Goal: Task Accomplishment & Management: Use online tool/utility

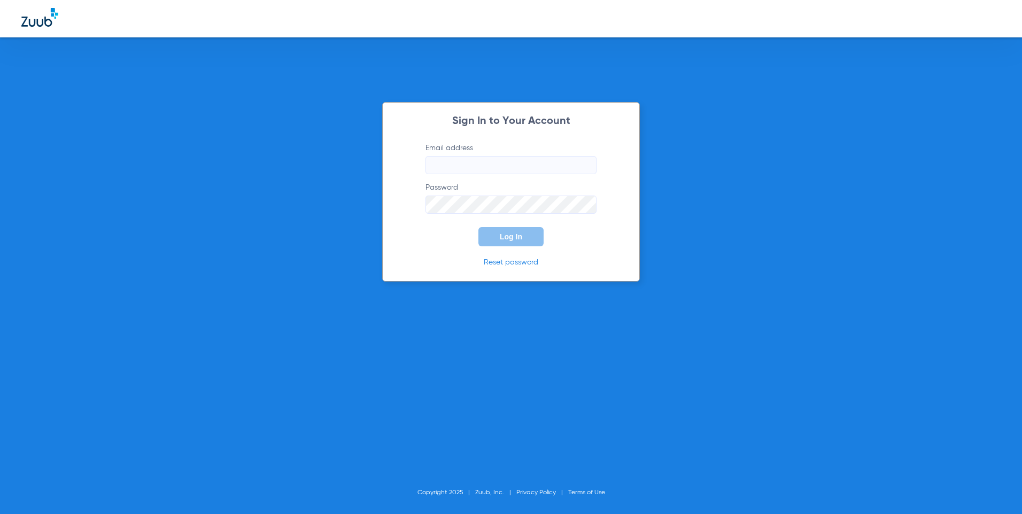
type input "[EMAIL_ADDRESS][DOMAIN_NAME]"
click at [521, 239] on span "Log In" at bounding box center [511, 236] width 22 height 9
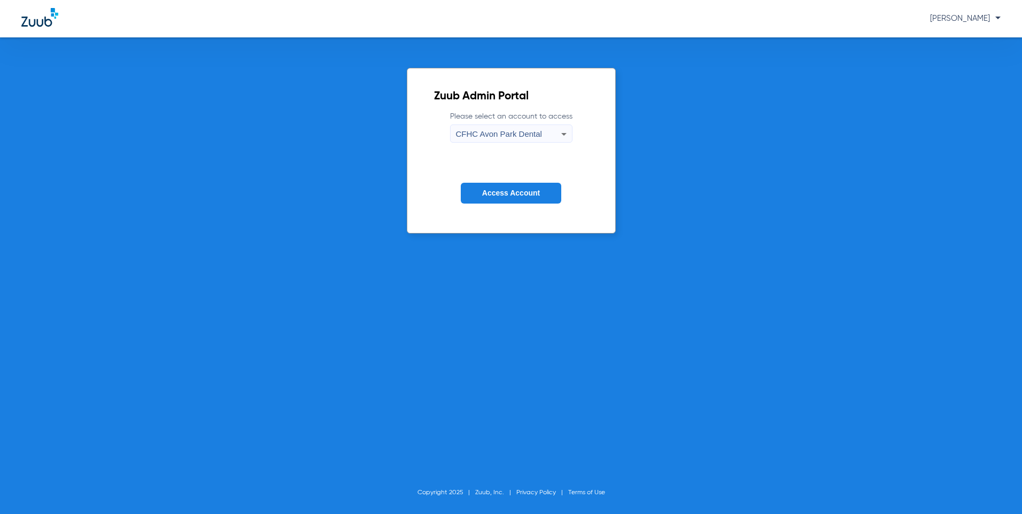
click at [566, 131] on icon at bounding box center [563, 134] width 13 height 13
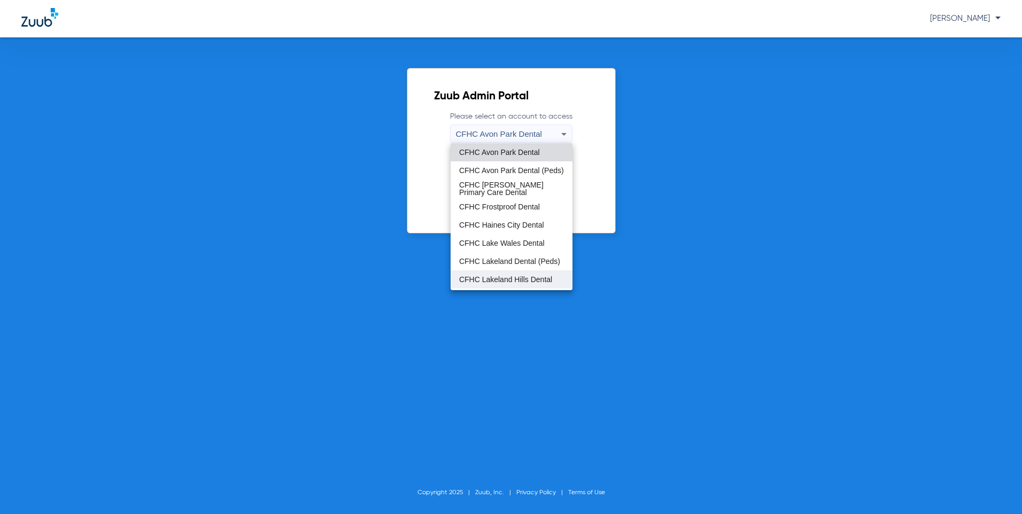
click at [518, 278] on span "CFHC Lakeland Hills Dental" at bounding box center [505, 279] width 93 height 7
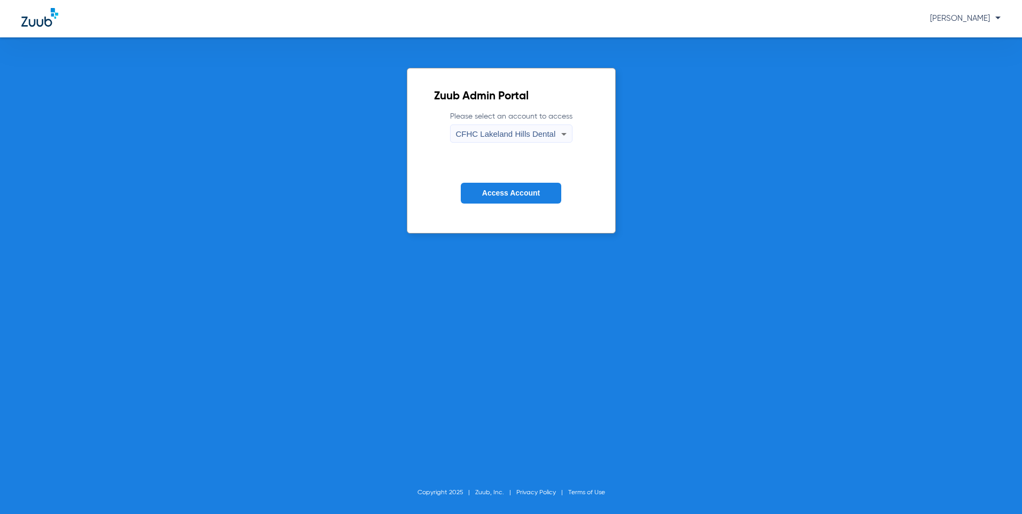
click at [511, 193] on span "Access Account" at bounding box center [511, 193] width 58 height 9
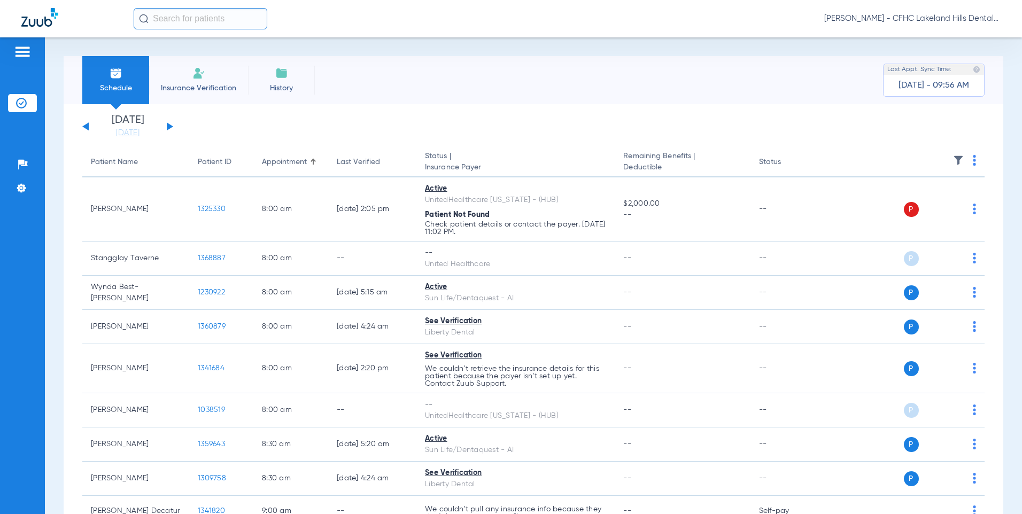
click at [170, 129] on div "[DATE] [DATE] [DATE] [DATE] [DATE] [DATE] [DATE] [DATE] [DATE] [DATE] [DATE] [D…" at bounding box center [127, 127] width 91 height 24
click at [169, 128] on button at bounding box center [170, 126] width 6 height 8
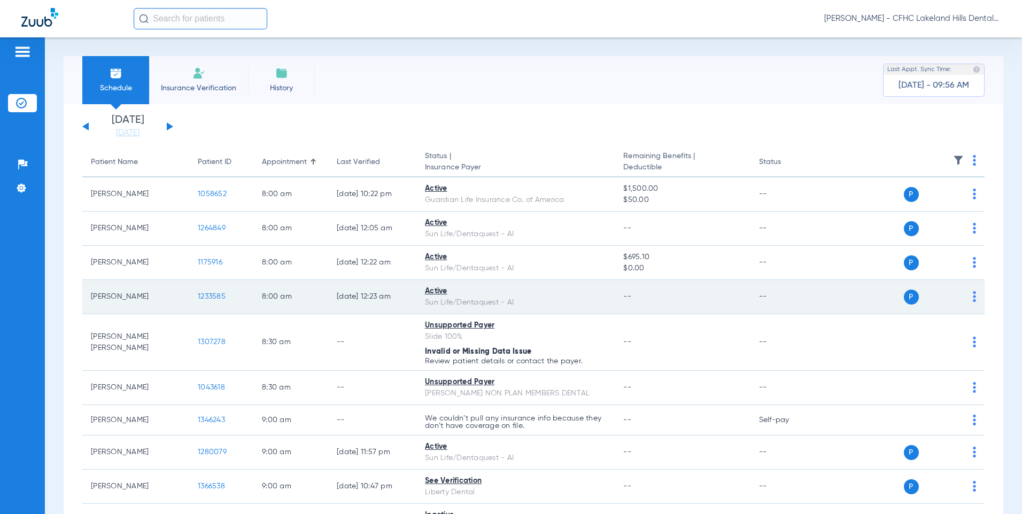
click at [216, 295] on span "1233585" at bounding box center [212, 296] width 28 height 7
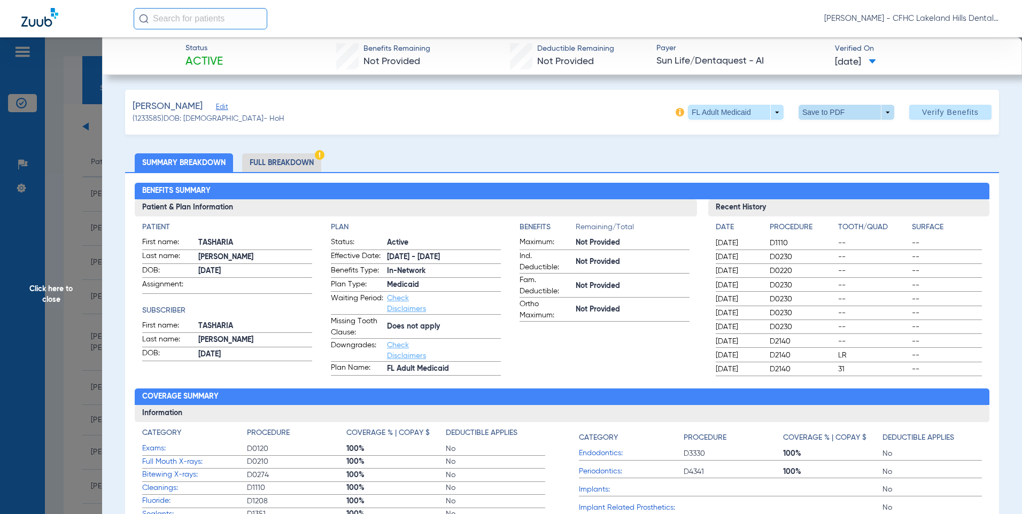
click at [833, 112] on span at bounding box center [846, 112] width 26 height 26
click at [832, 141] on button "insert_drive_file Save to PDF" at bounding box center [831, 133] width 81 height 21
click at [54, 288] on span "Click here to close" at bounding box center [51, 294] width 102 height 514
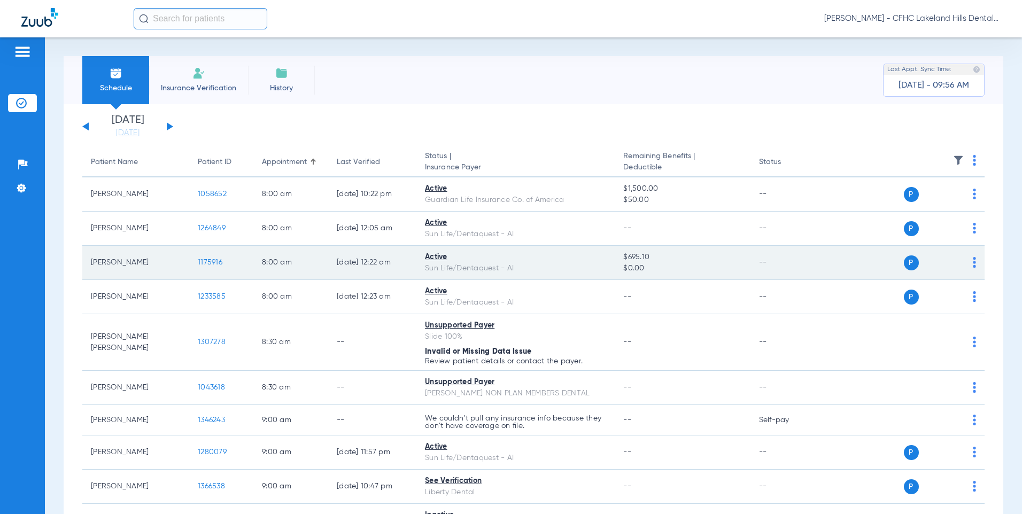
click at [213, 263] on span "1175916" at bounding box center [210, 262] width 25 height 7
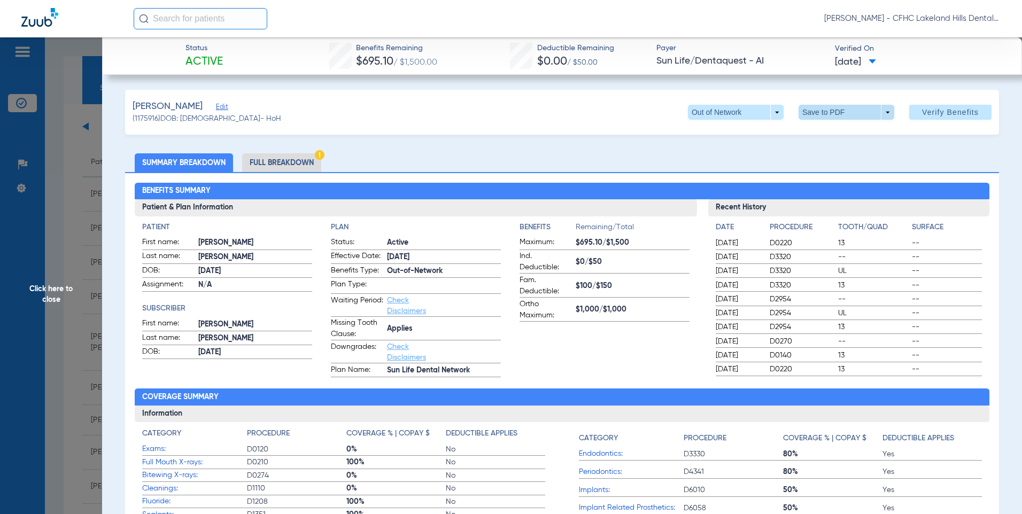
click at [837, 109] on span at bounding box center [846, 112] width 26 height 26
click at [840, 139] on button "insert_drive_file Save to PDF" at bounding box center [831, 133] width 81 height 21
click at [49, 290] on span "Click here to close" at bounding box center [51, 294] width 102 height 514
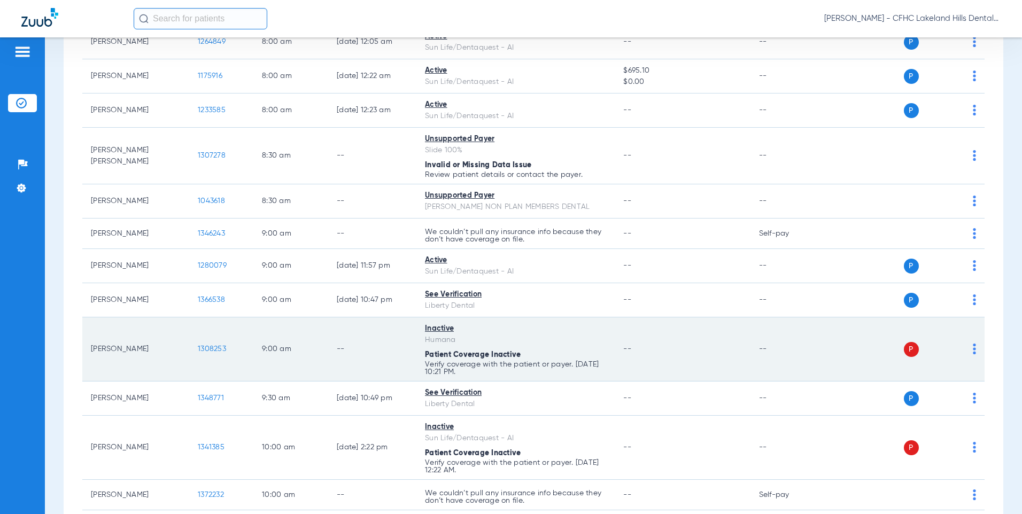
scroll to position [214, 0]
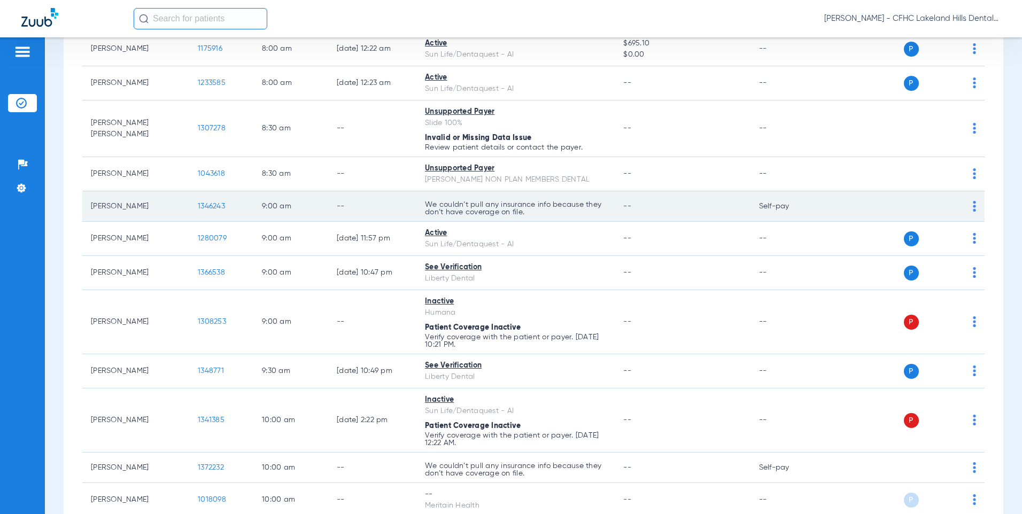
click at [220, 206] on span "1346243" at bounding box center [211, 206] width 27 height 7
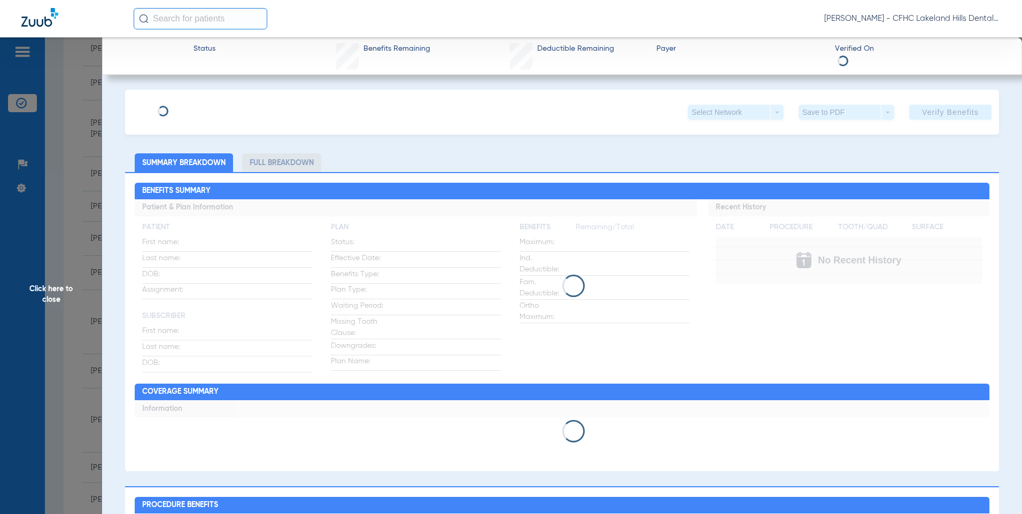
type input "[PERSON_NAME]"
type input "KING"
type input "[DATE]"
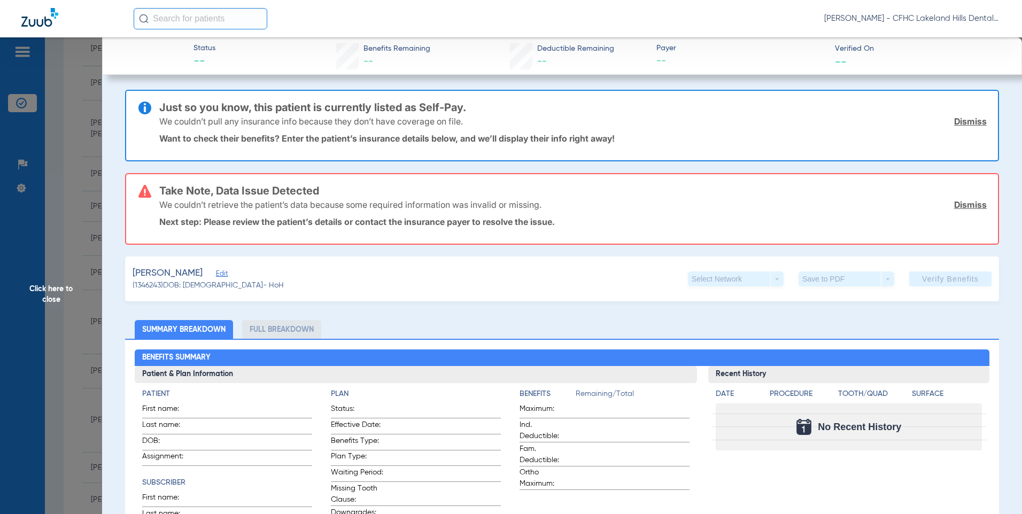
click at [226, 274] on span "Edit" at bounding box center [221, 275] width 10 height 10
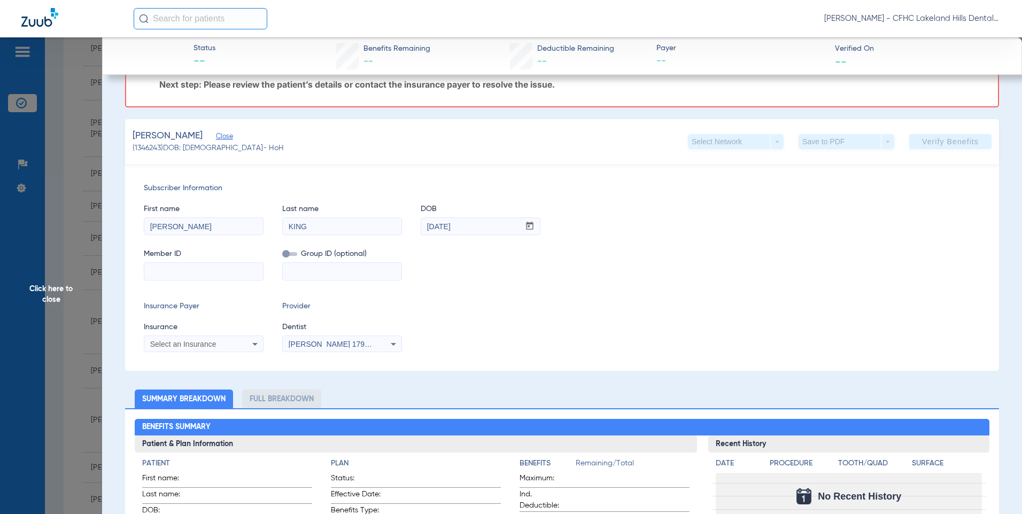
scroll to position [160, 0]
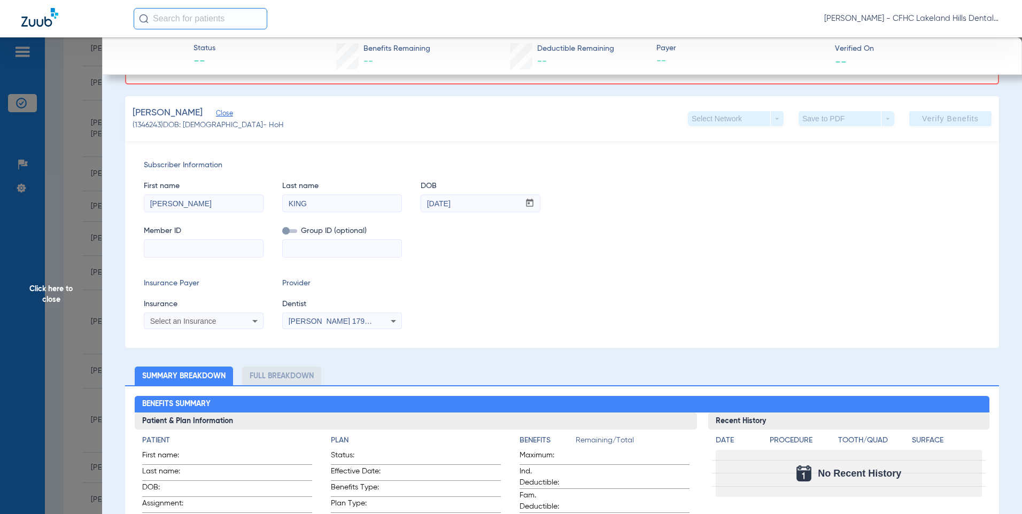
click at [168, 252] on input at bounding box center [203, 248] width 119 height 17
type input "3390526111"
click at [171, 321] on span "Select an Insurance" at bounding box center [183, 321] width 66 height 9
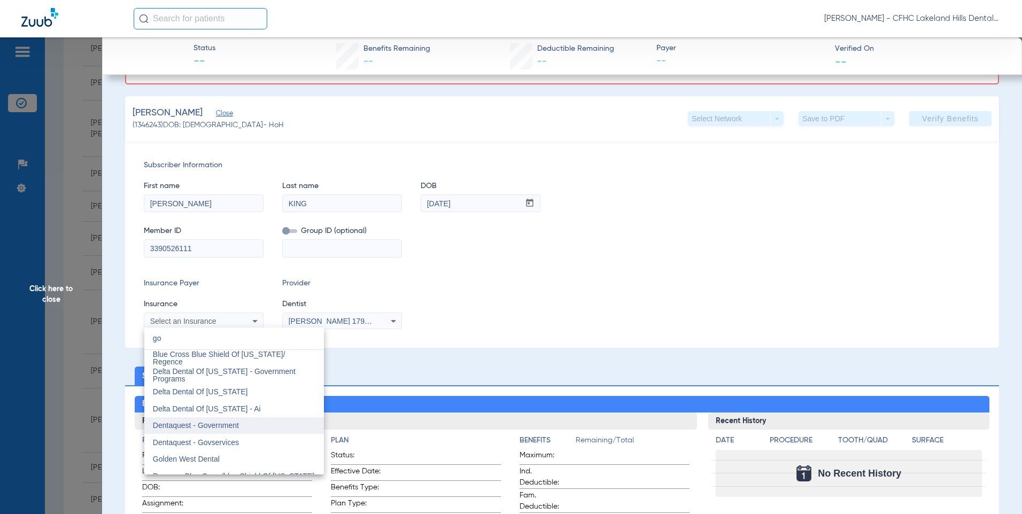
type input "go"
click at [221, 422] on span "Dentaquest - Government" at bounding box center [196, 425] width 86 height 9
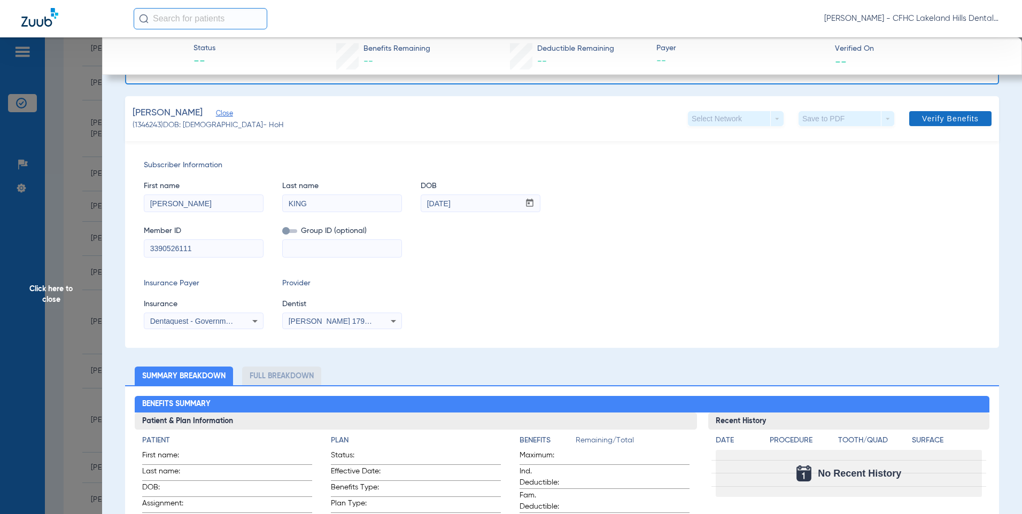
click at [932, 119] on span "Verify Benefits" at bounding box center [950, 118] width 57 height 9
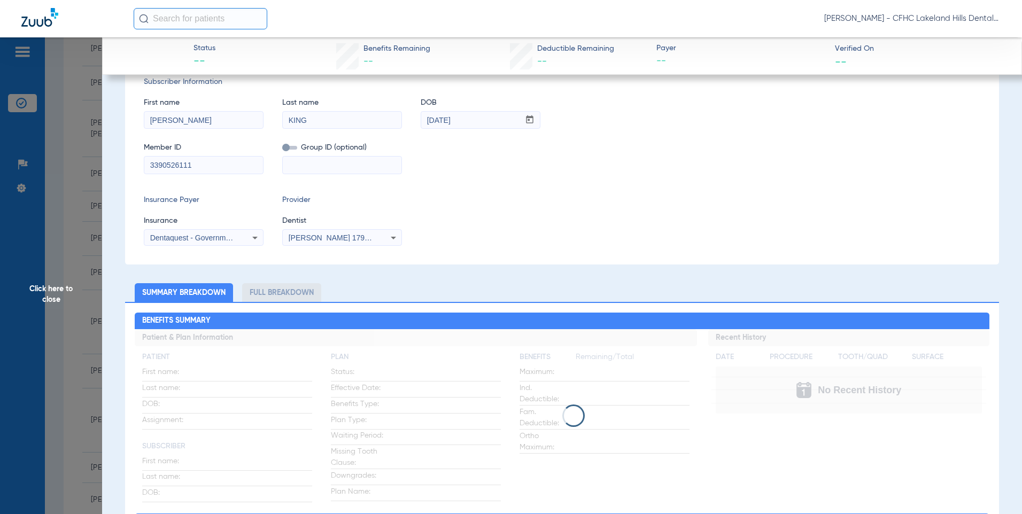
scroll to position [0, 0]
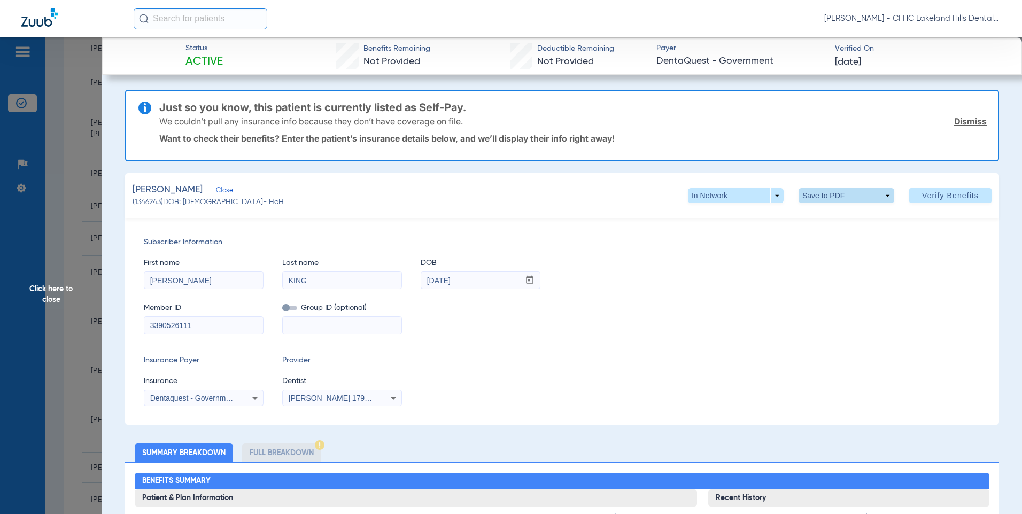
click at [842, 195] on span at bounding box center [846, 196] width 26 height 26
click at [837, 219] on span "Save to PDF" at bounding box center [842, 216] width 42 height 7
click at [48, 284] on span "Click here to close" at bounding box center [51, 294] width 102 height 514
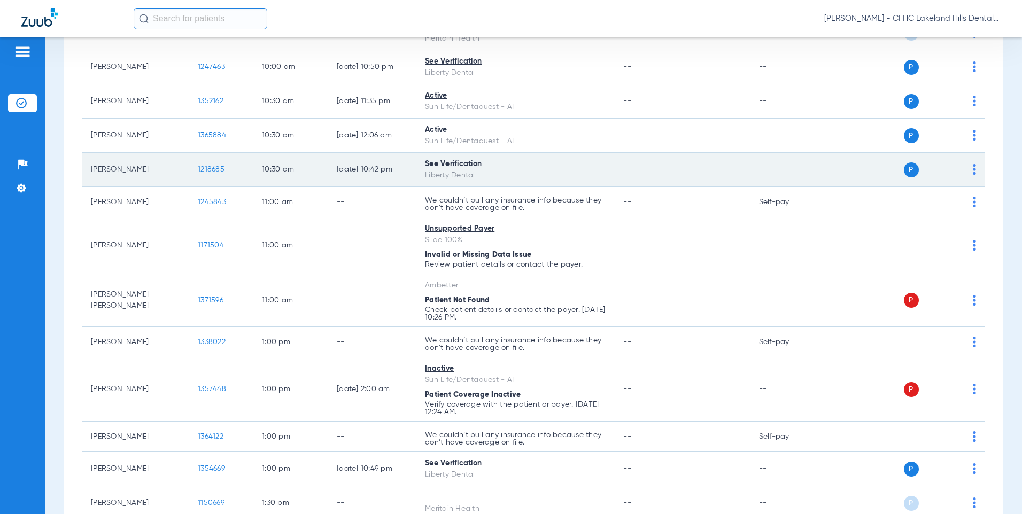
scroll to position [534, 0]
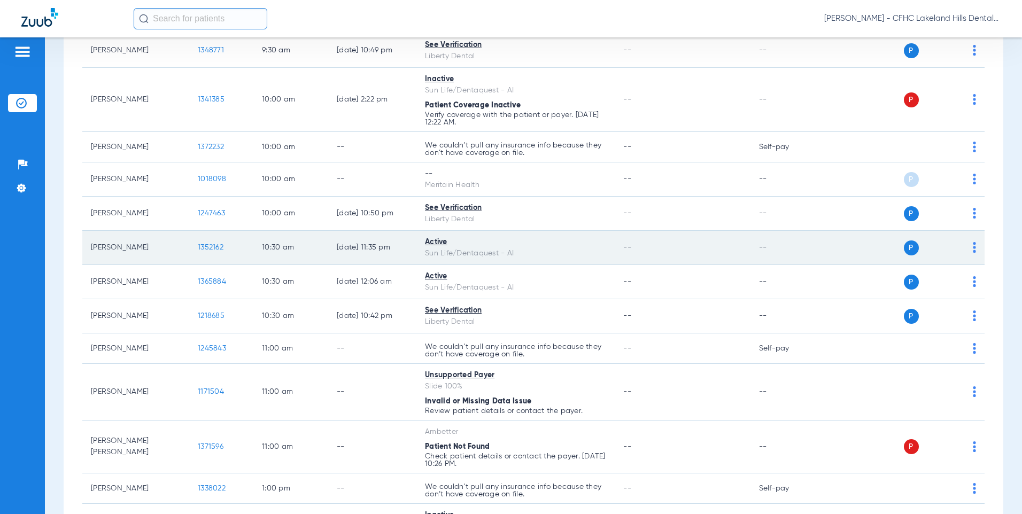
click at [215, 248] on span "1352162" at bounding box center [211, 247] width 26 height 7
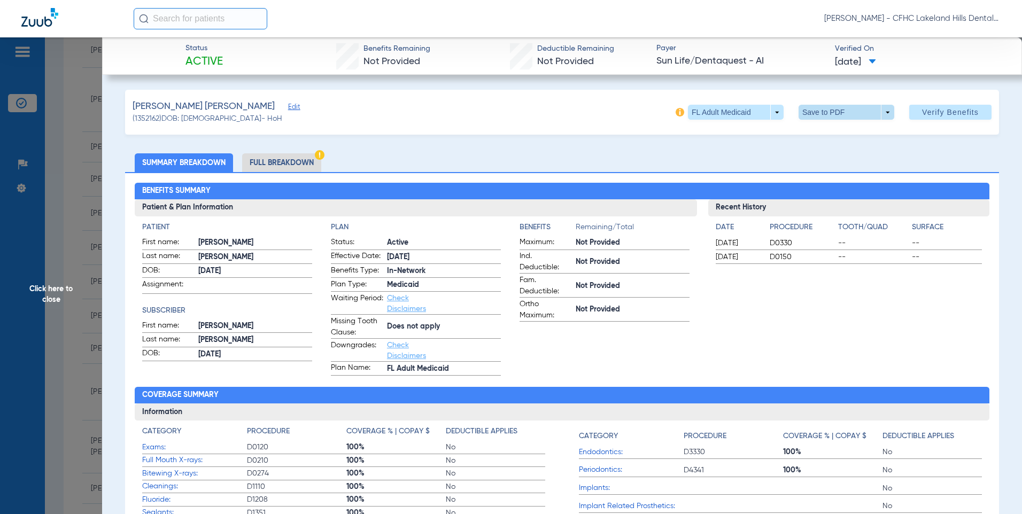
click at [849, 118] on span at bounding box center [846, 112] width 26 height 26
click at [837, 138] on button "insert_drive_file Save to PDF" at bounding box center [831, 133] width 81 height 21
click at [46, 295] on span "Click here to close" at bounding box center [51, 294] width 102 height 514
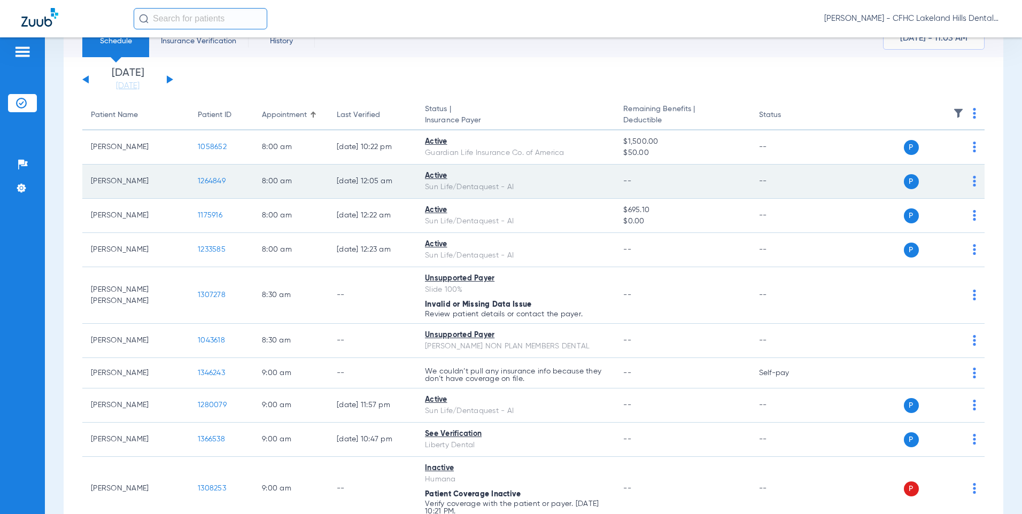
scroll to position [53, 0]
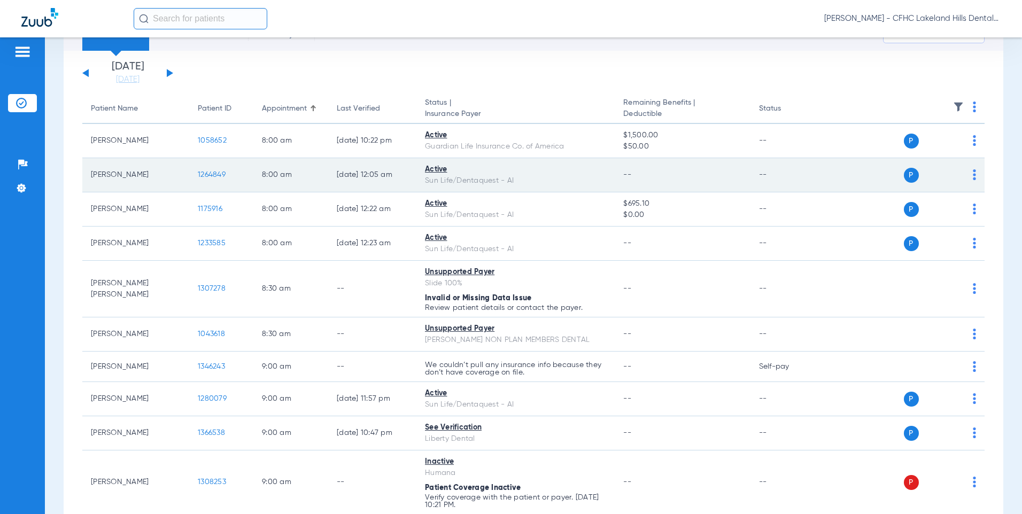
click at [219, 175] on span "1264849" at bounding box center [212, 174] width 28 height 7
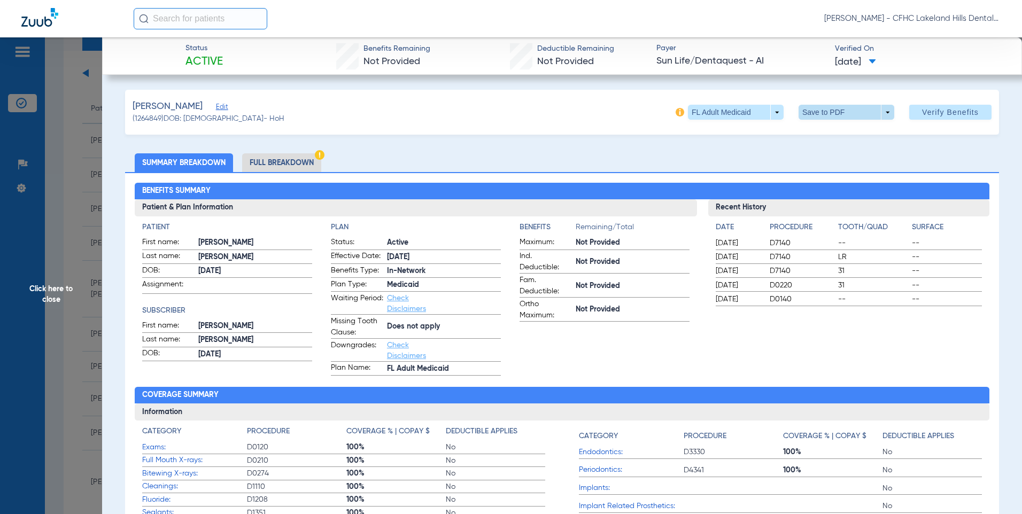
click at [833, 111] on span at bounding box center [846, 112] width 26 height 26
click at [824, 138] on button "insert_drive_file Save to PDF" at bounding box center [831, 133] width 81 height 21
click at [44, 291] on span "Click here to close" at bounding box center [51, 294] width 102 height 514
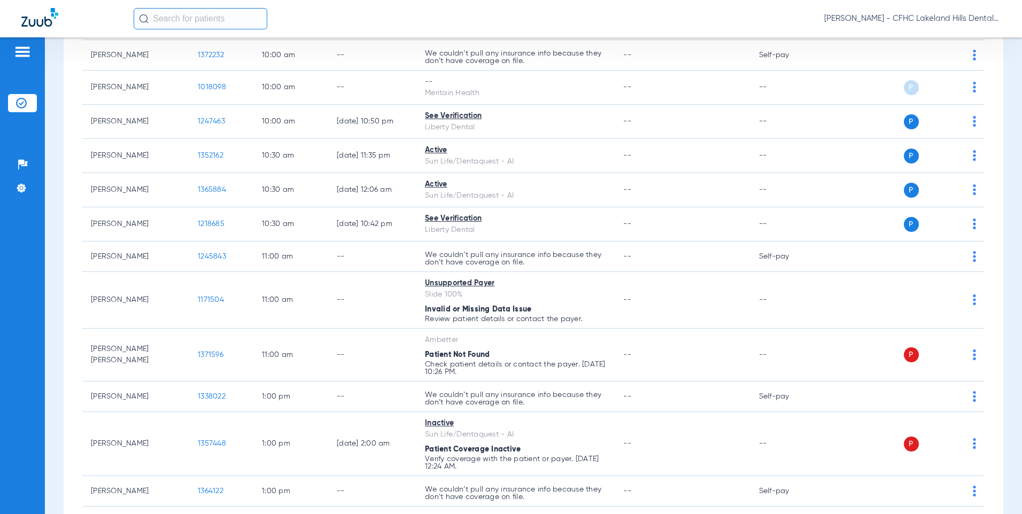
scroll to position [641, 0]
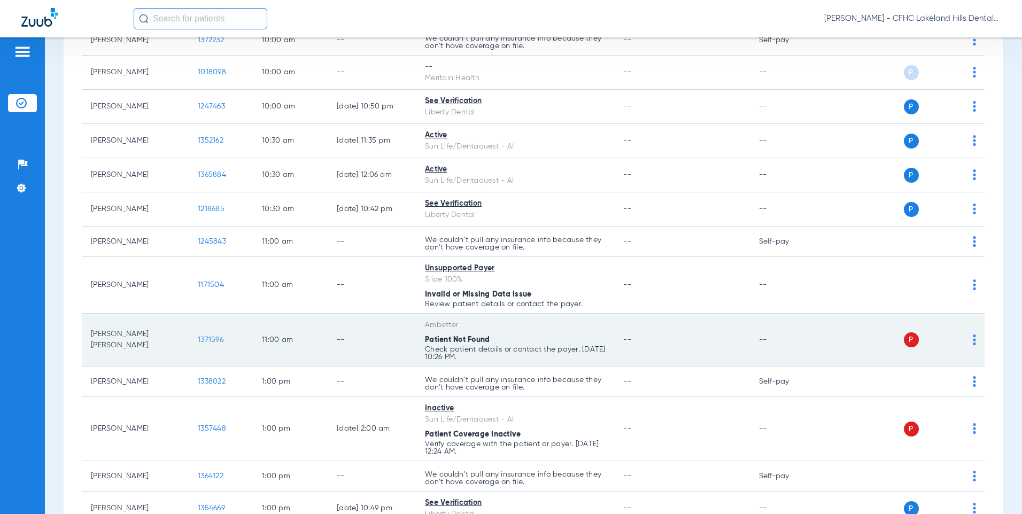
click at [210, 336] on span "1371596" at bounding box center [211, 339] width 26 height 7
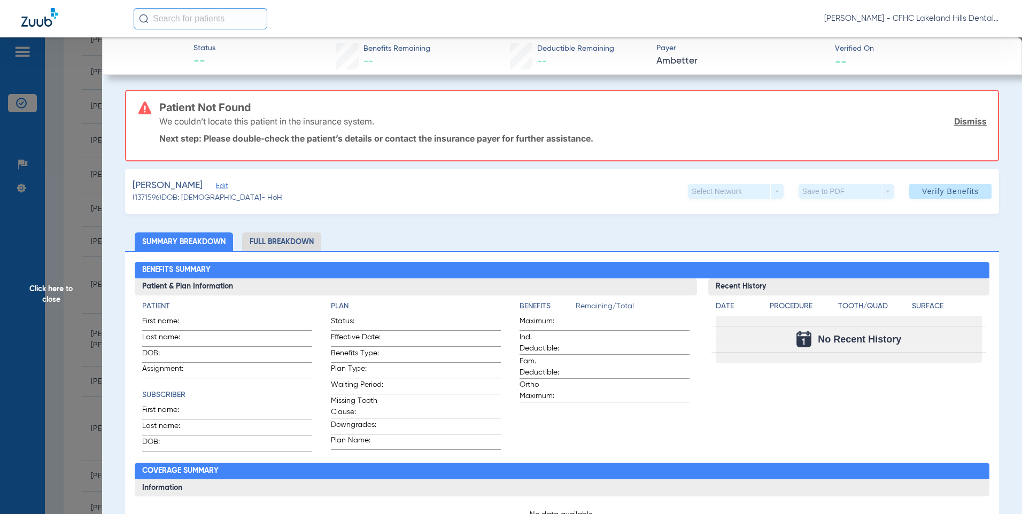
click at [51, 289] on span "Click here to close" at bounding box center [51, 294] width 102 height 514
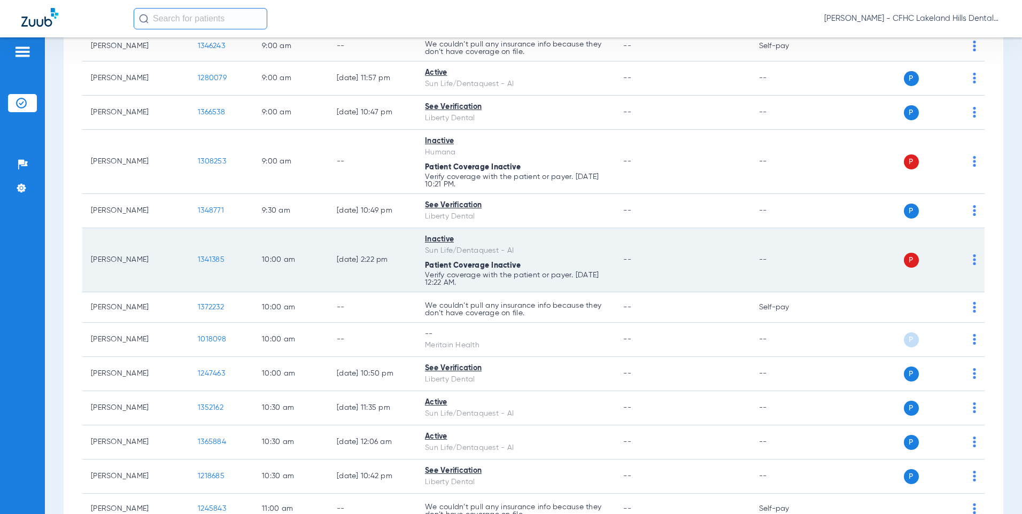
scroll to position [534, 0]
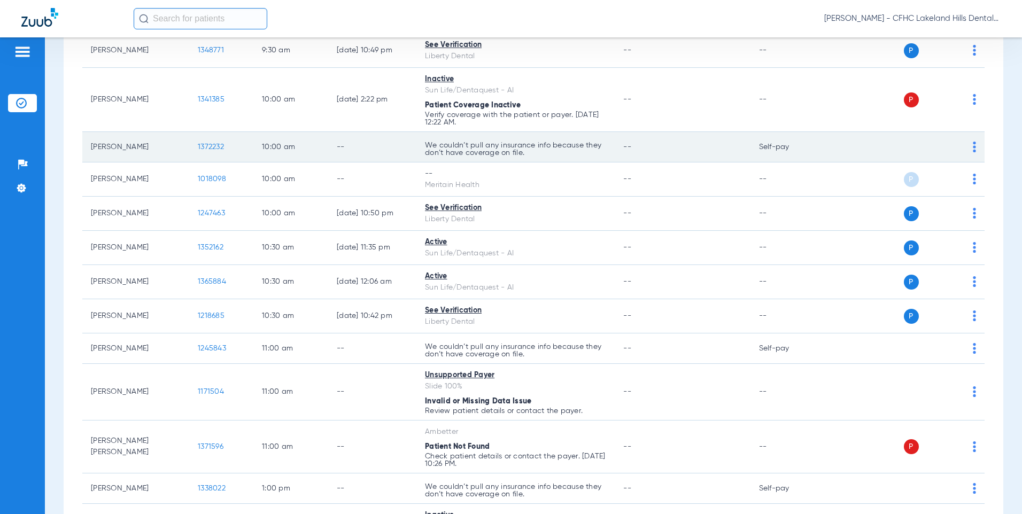
click at [200, 149] on span "1372232" at bounding box center [211, 146] width 26 height 7
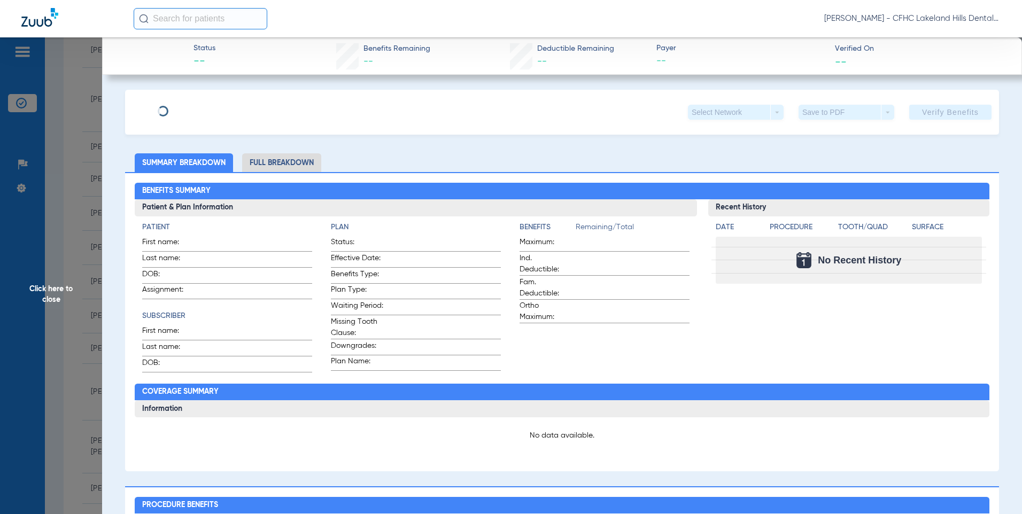
type input "NYAH"
type input "[PERSON_NAME]"
type input "[DATE]"
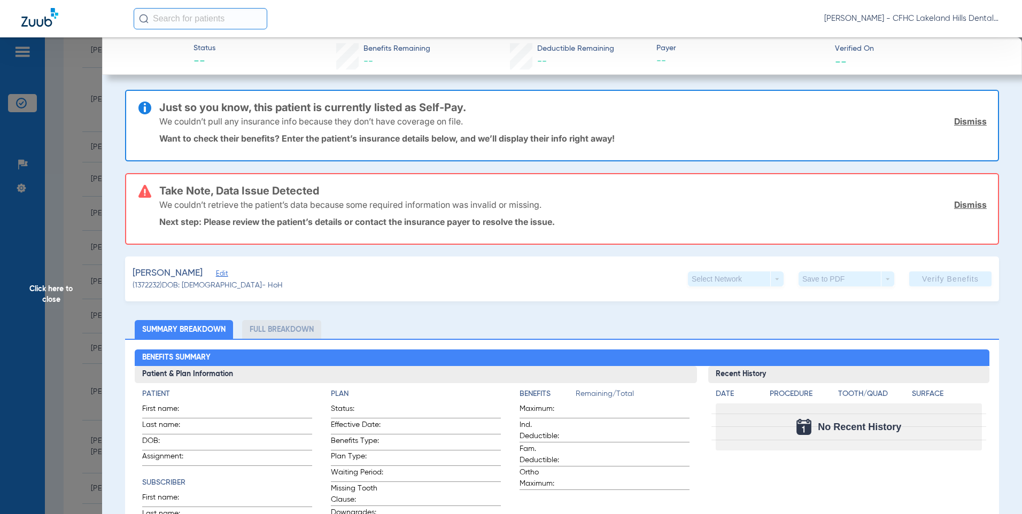
click at [222, 276] on span "Edit" at bounding box center [221, 275] width 10 height 10
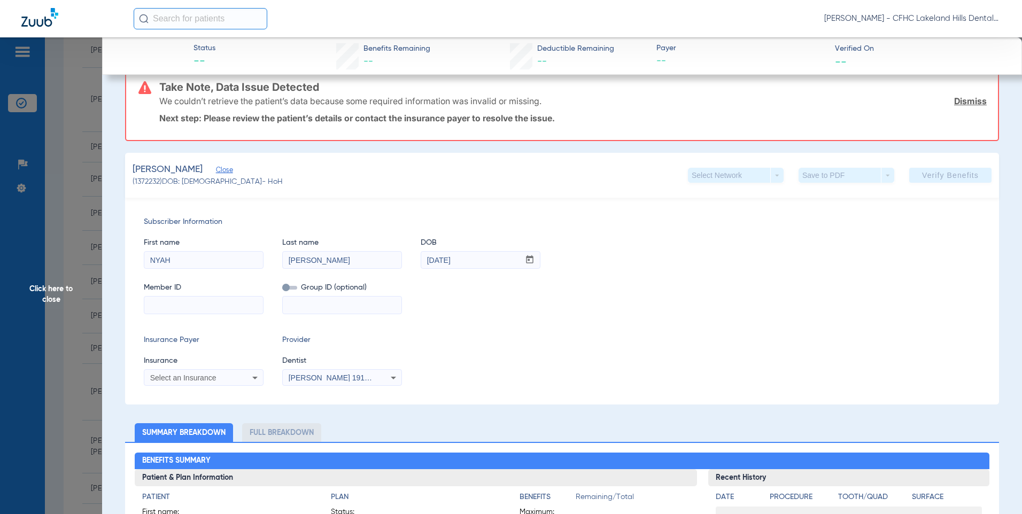
scroll to position [107, 0]
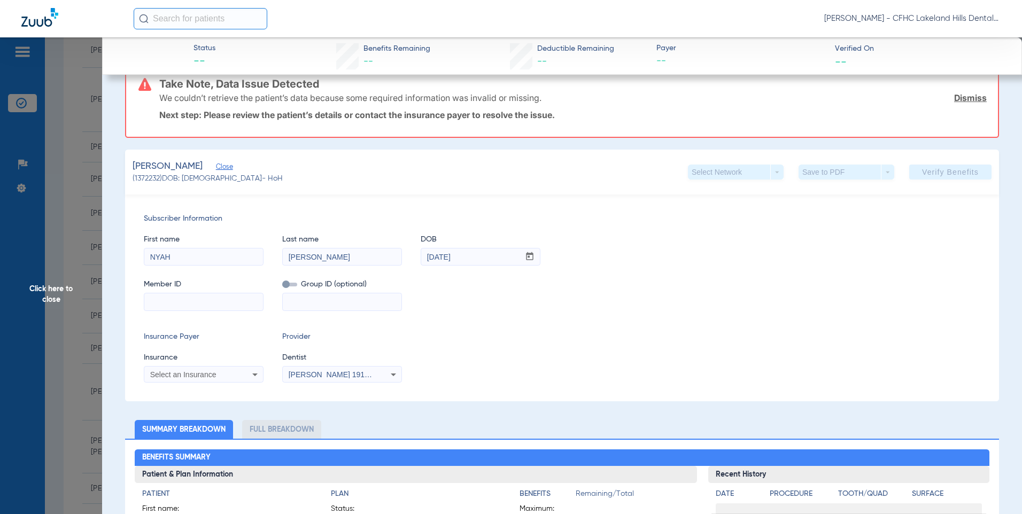
click at [46, 289] on span "Click here to close" at bounding box center [51, 294] width 102 height 514
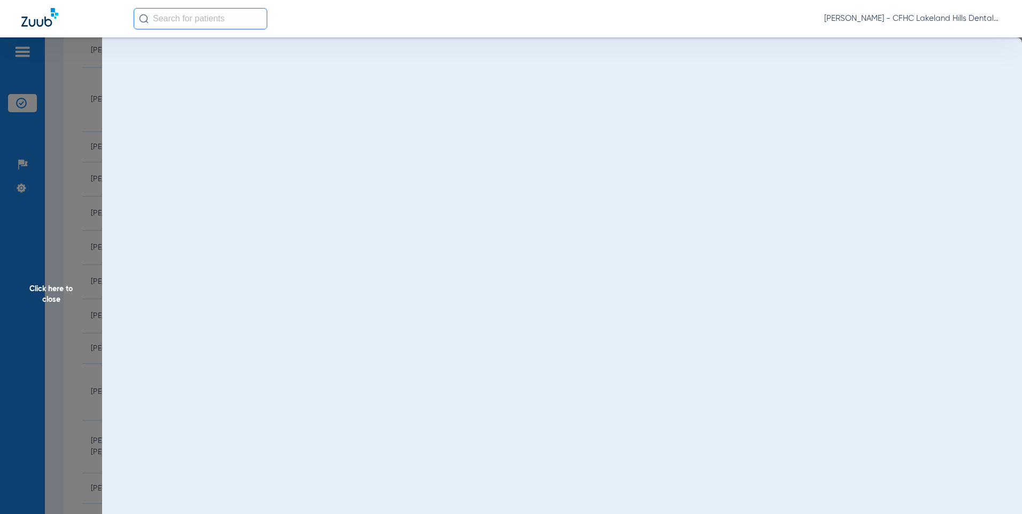
scroll to position [0, 0]
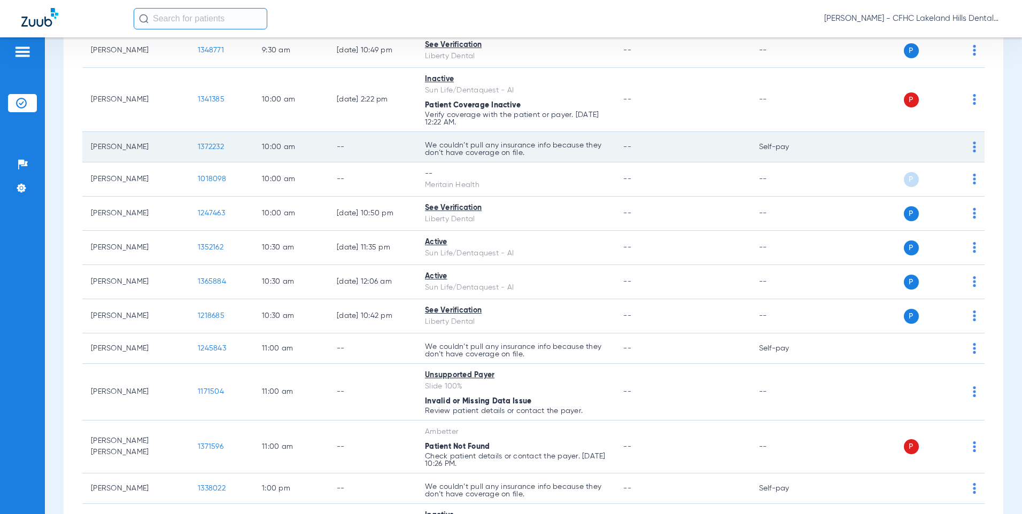
click at [218, 149] on span "1372232" at bounding box center [211, 146] width 26 height 7
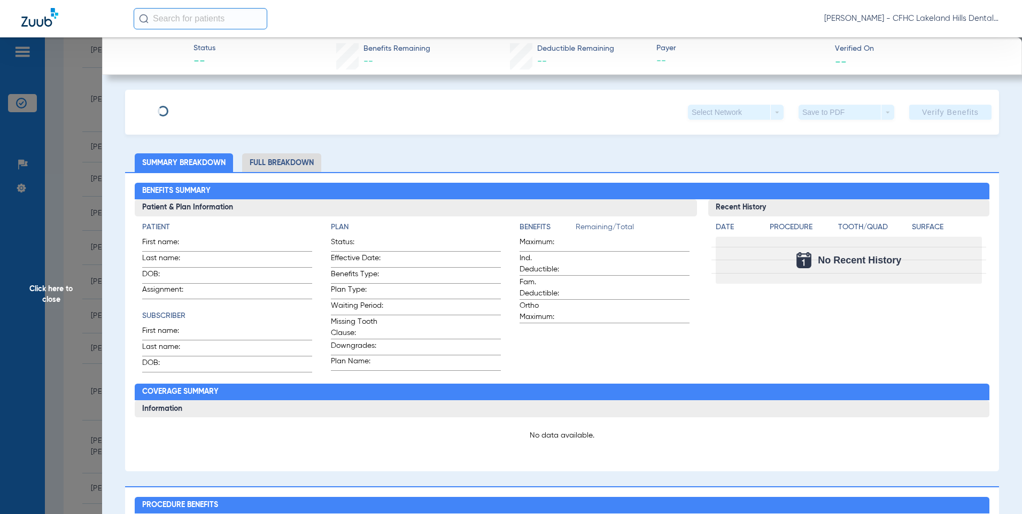
type input "NYAH"
type input "[PERSON_NAME]"
type input "[DATE]"
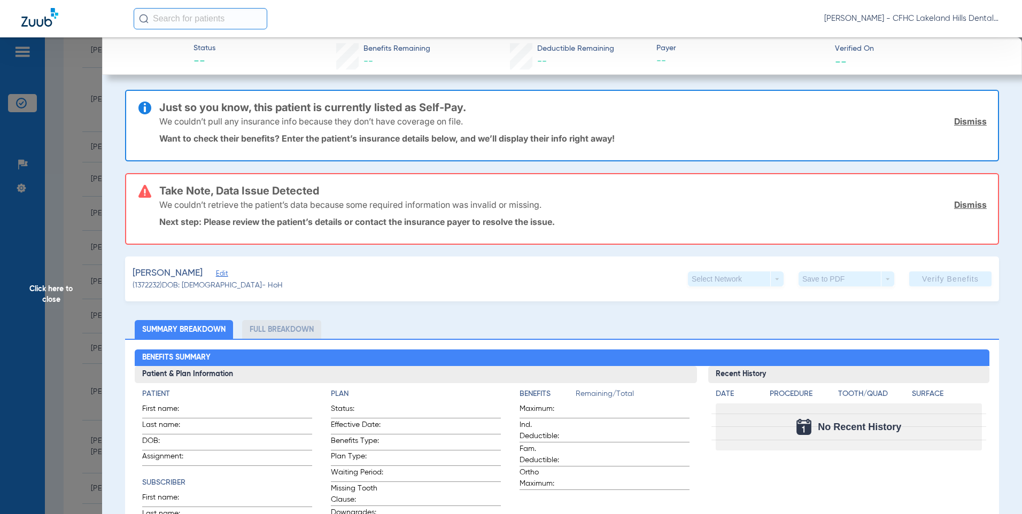
click at [222, 271] on span "Edit" at bounding box center [221, 275] width 10 height 10
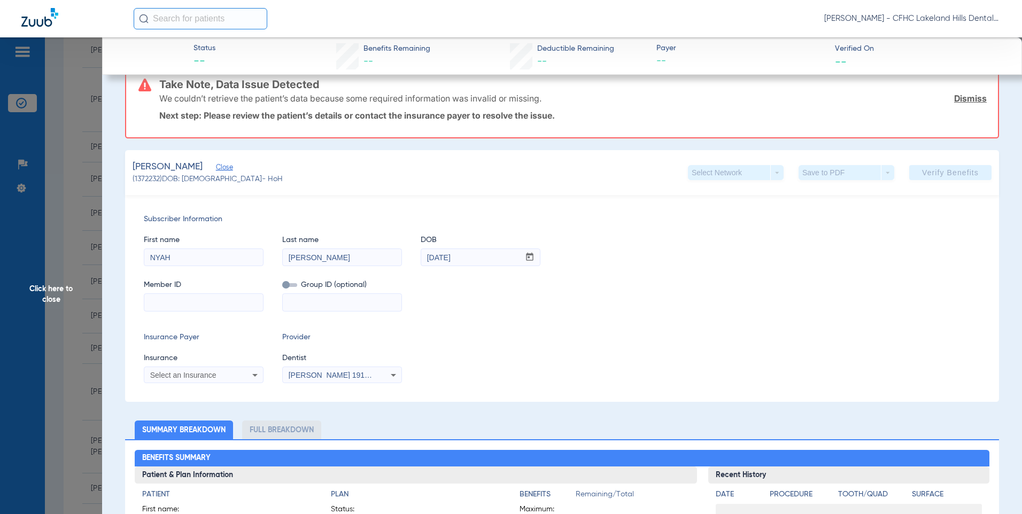
scroll to position [107, 0]
click at [159, 298] on input at bounding box center [203, 301] width 119 height 17
type input "7867539298"
click at [186, 372] on span "Select an Insurance" at bounding box center [183, 374] width 66 height 9
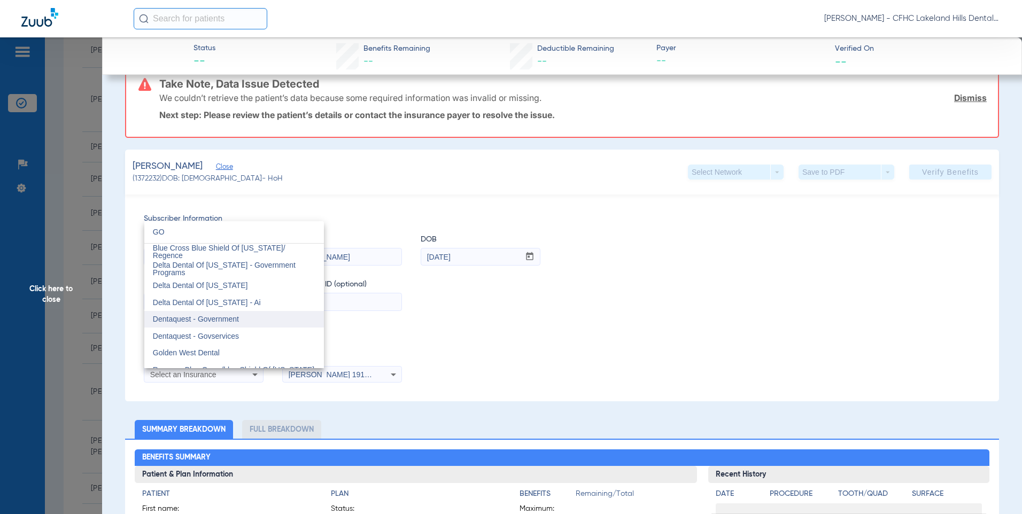
type input "GO"
click at [216, 313] on mat-option "Dentaquest - Government" at bounding box center [234, 319] width 180 height 17
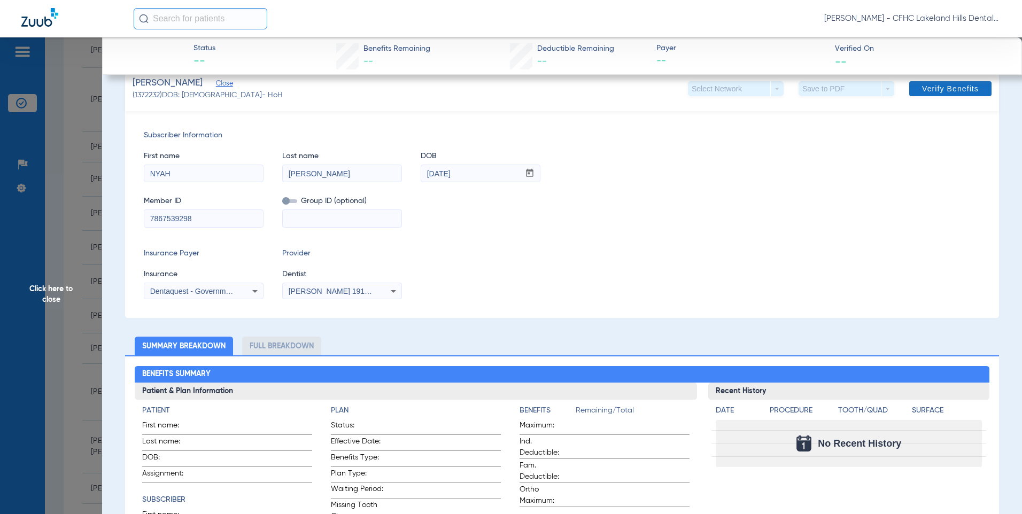
click at [927, 94] on span at bounding box center [950, 89] width 82 height 26
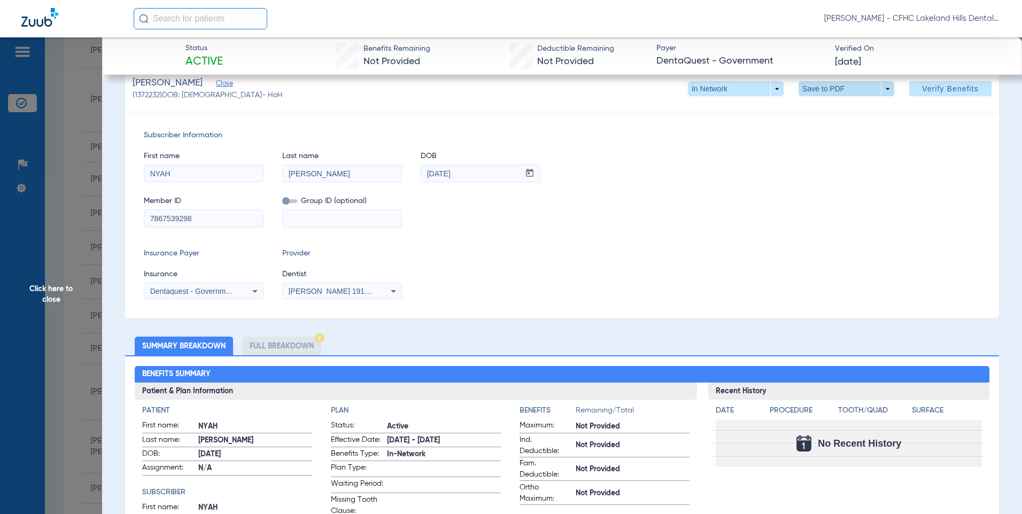
click at [835, 94] on span at bounding box center [846, 89] width 26 height 26
click at [839, 113] on span "Save to PDF" at bounding box center [842, 109] width 42 height 7
click at [55, 293] on span "Click here to close" at bounding box center [51, 294] width 102 height 514
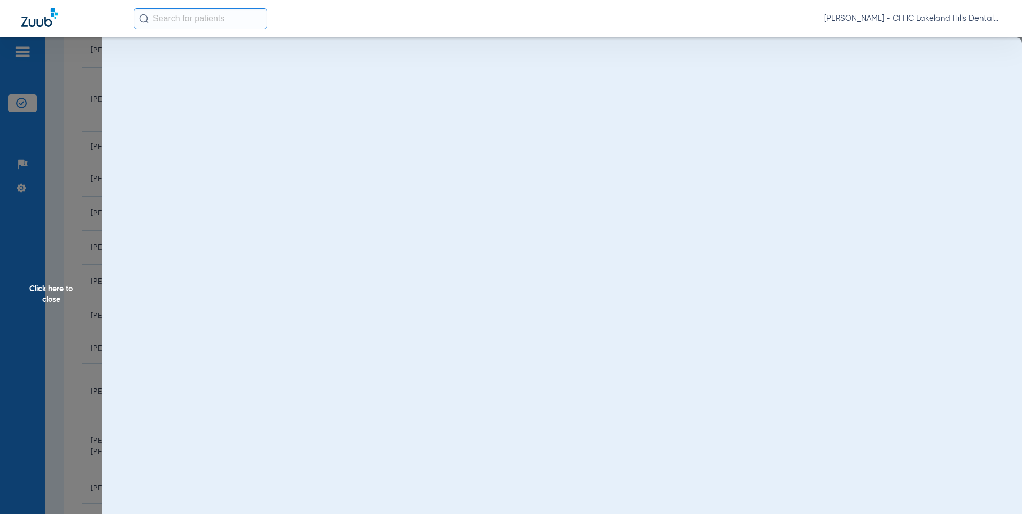
scroll to position [0, 0]
